Goal: Information Seeking & Learning: Learn about a topic

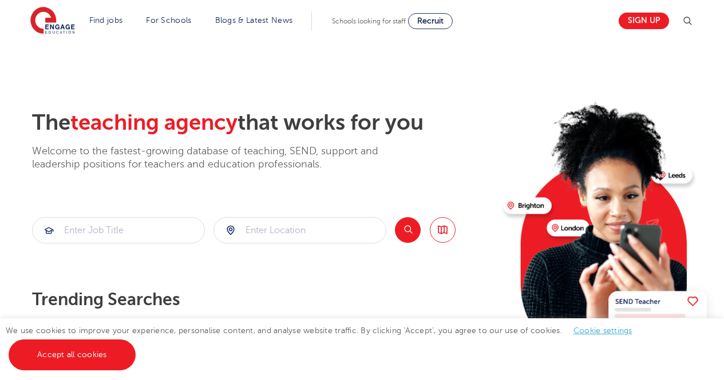
scroll to position [23, 0]
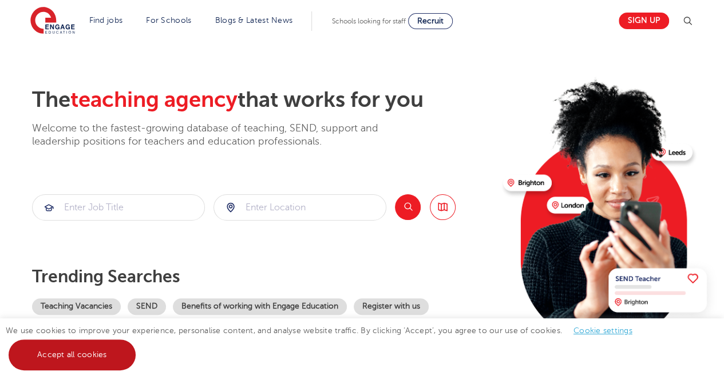
click at [79, 361] on link "Accept all cookies" at bounding box center [72, 355] width 127 height 31
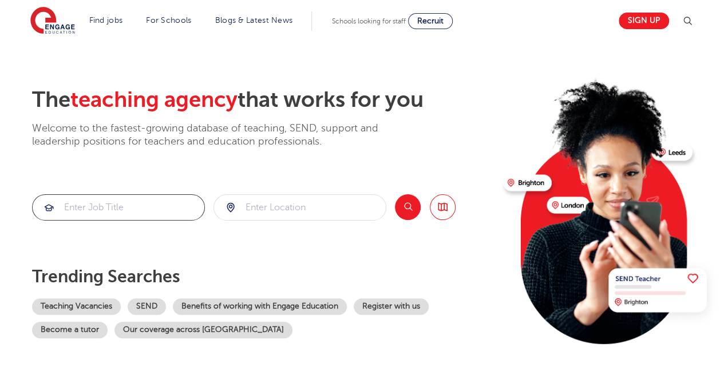
click at [98, 201] on input "search" at bounding box center [119, 207] width 172 height 25
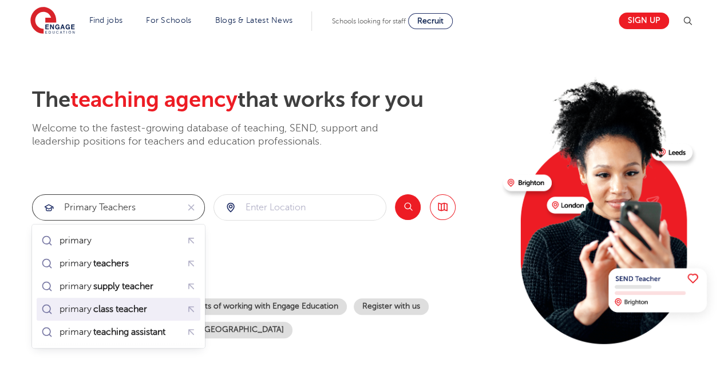
click at [112, 301] on div "primary class teacher" at bounding box center [118, 310] width 159 height 18
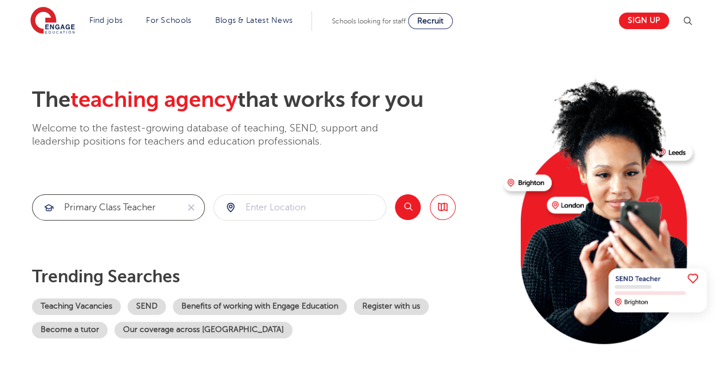
type input "primary class teacher"
click at [256, 200] on input "search" at bounding box center [300, 207] width 172 height 25
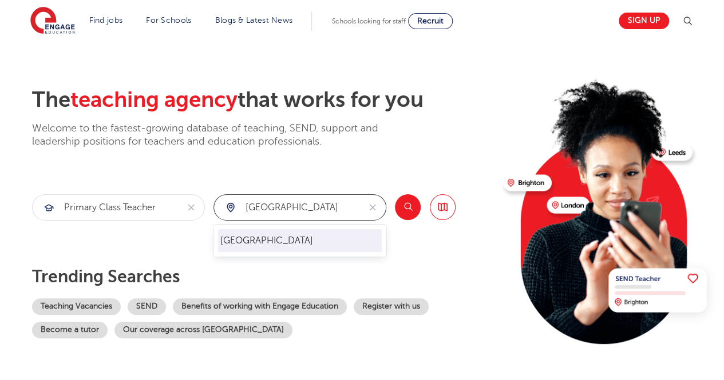
click at [266, 239] on li "[GEOGRAPHIC_DATA]" at bounding box center [300, 240] width 164 height 23
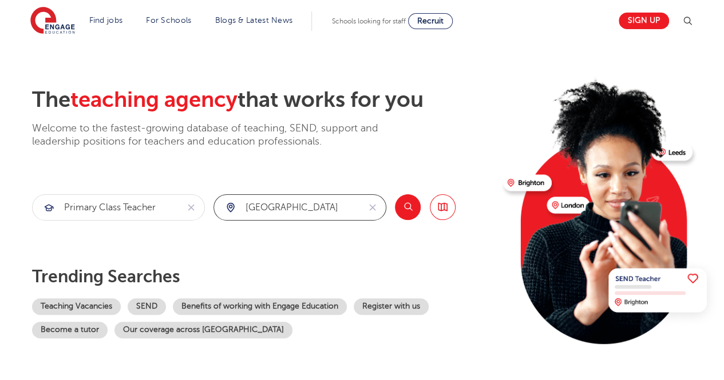
type input "[GEOGRAPHIC_DATA]"
click at [416, 201] on button "Search" at bounding box center [408, 208] width 26 height 26
click at [373, 208] on icon "reset" at bounding box center [373, 208] width 6 height 6
type input "northamptonshire"
click button "Submit" at bounding box center [0, 0] width 0 height 0
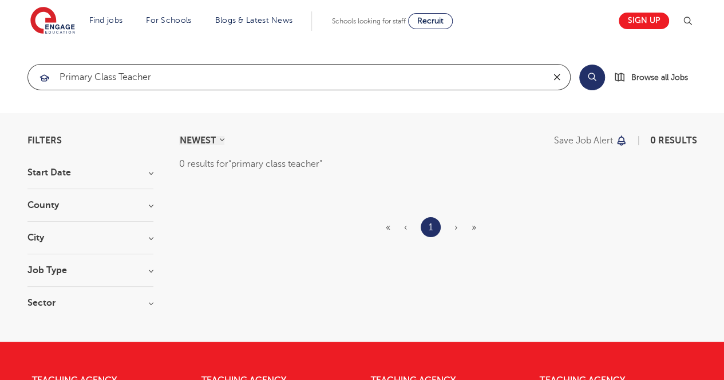
click at [562, 77] on icon "reset" at bounding box center [556, 77] width 11 height 10
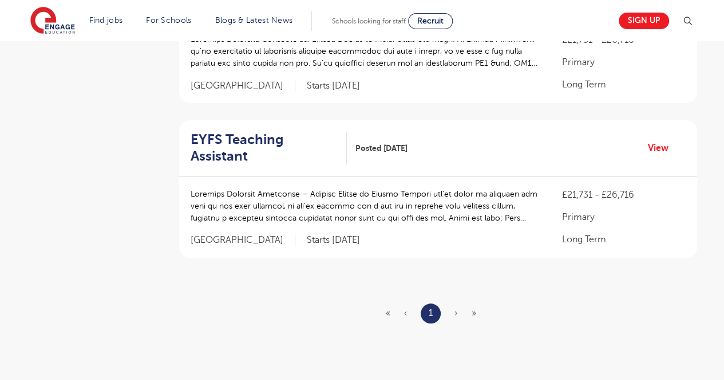
scroll to position [458, 0]
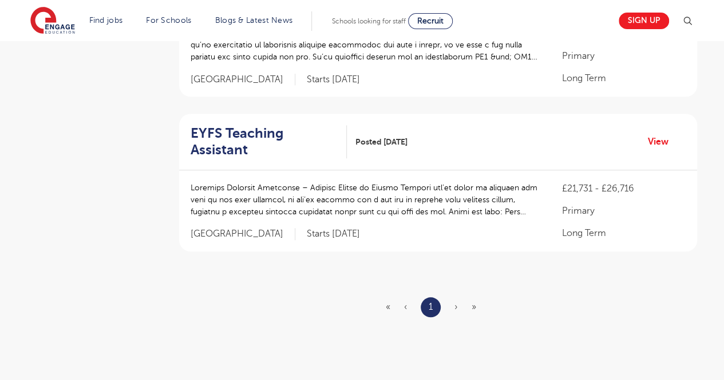
click at [454, 302] on span "›" at bounding box center [455, 307] width 3 height 10
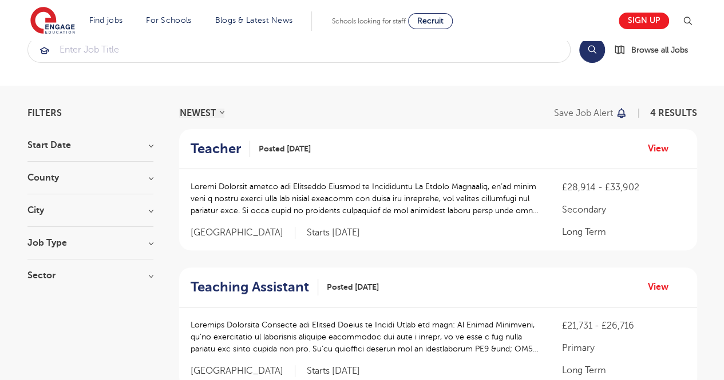
scroll to position [0, 0]
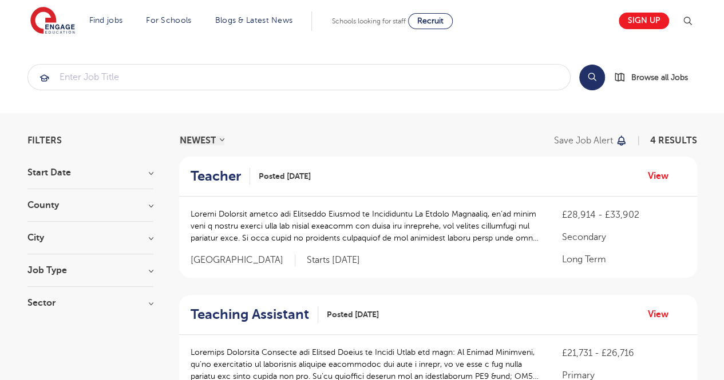
click at [61, 210] on div "County [GEOGRAPHIC_DATA] 650 [GEOGRAPHIC_DATA] 154 [GEOGRAPHIC_DATA] 42 [GEOGRA…" at bounding box center [90, 211] width 126 height 21
click at [45, 201] on h3 "County" at bounding box center [90, 205] width 126 height 9
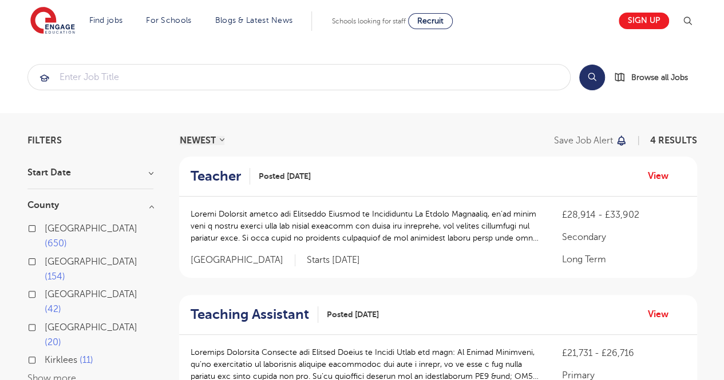
click at [66, 199] on section "Start Date [DATE] [DATE] Show more County [GEOGRAPHIC_DATA] 650 [GEOGRAPHIC_DAT…" at bounding box center [90, 331] width 126 height 327
click at [151, 174] on h3 "Start Date" at bounding box center [90, 172] width 126 height 9
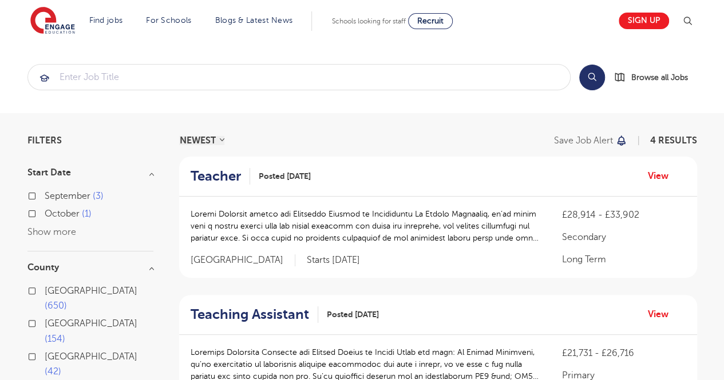
click at [151, 174] on h3 "Start Date" at bounding box center [90, 172] width 126 height 9
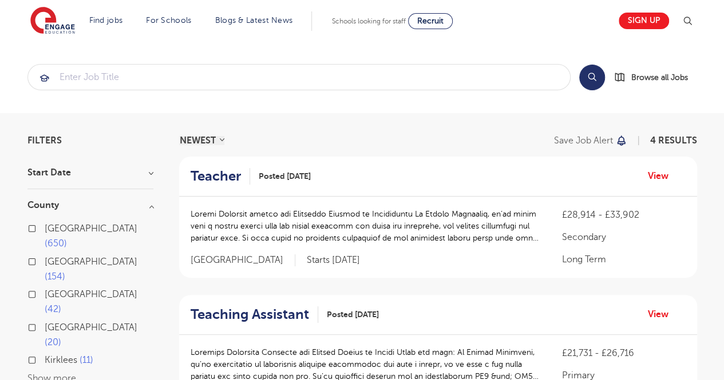
drag, startPoint x: 39, startPoint y: 326, endPoint x: 40, endPoint y: 315, distance: 10.9
click at [40, 315] on div "County [GEOGRAPHIC_DATA] 650 [GEOGRAPHIC_DATA] 154 [GEOGRAPHIC_DATA] 42 [GEOGRA…" at bounding box center [90, 299] width 126 height 197
click at [40, 374] on button "Show more" at bounding box center [51, 379] width 49 height 10
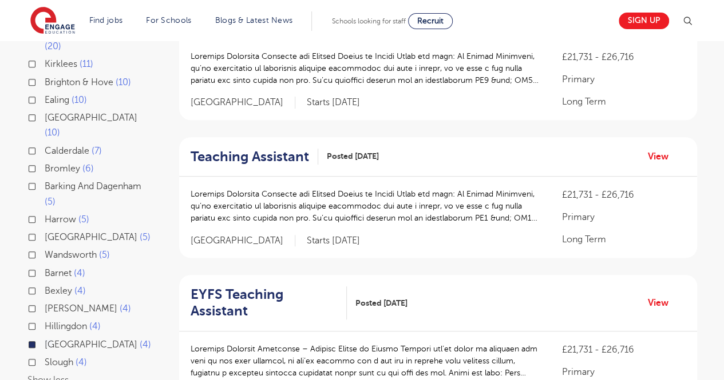
scroll to position [298, 0]
click at [54, 331] on section "Start Date [DATE] [DATE] Show more County [GEOGRAPHIC_DATA] 650 [GEOGRAPHIC_DAT…" at bounding box center [90, 184] width 126 height 626
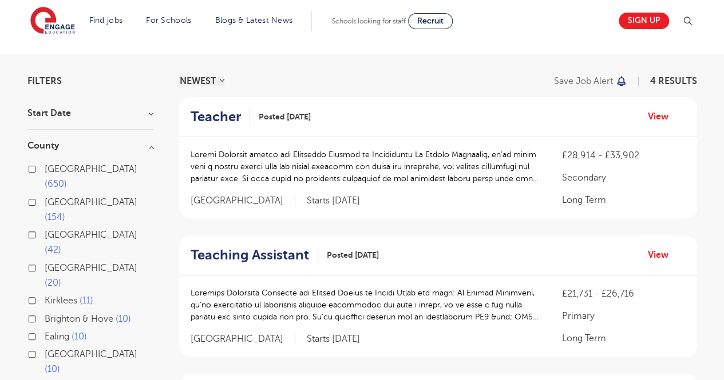
scroll to position [0, 0]
